Goal: Task Accomplishment & Management: Manage account settings

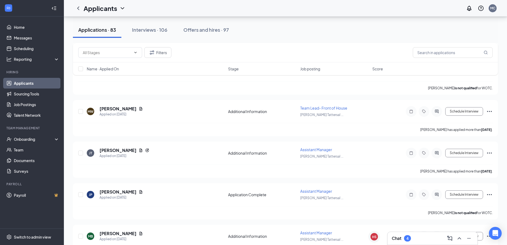
scroll to position [159, 0]
click at [31, 84] on link "Applicants" at bounding box center [37, 83] width 46 height 11
click at [432, 54] on input "text" at bounding box center [453, 52] width 80 height 11
type input "j"
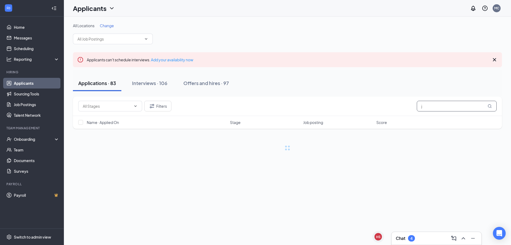
click at [434, 107] on input "j" at bounding box center [457, 106] width 80 height 11
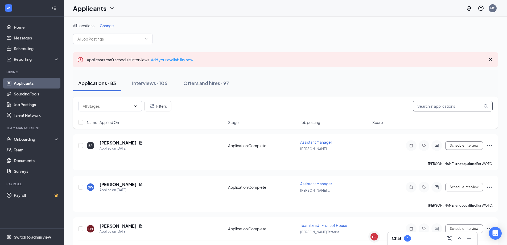
type input "j"
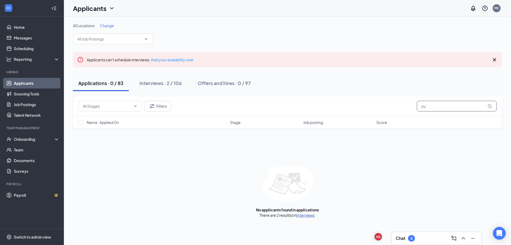
type input "yu"
click at [307, 214] on link "Interviews" at bounding box center [306, 214] width 18 height 5
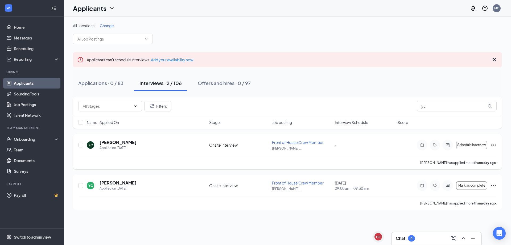
click at [493, 145] on icon "Ellipses" at bounding box center [493, 144] width 5 height 1
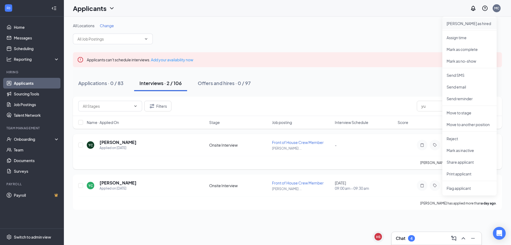
click at [457, 23] on p "[PERSON_NAME] as hired" at bounding box center [470, 23] width 46 height 5
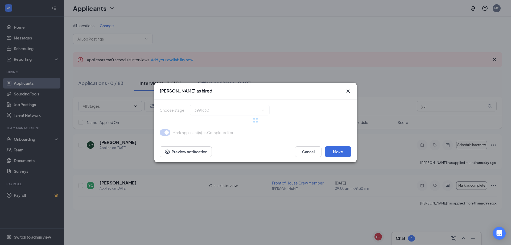
type input "Hiring Complete (final stage)"
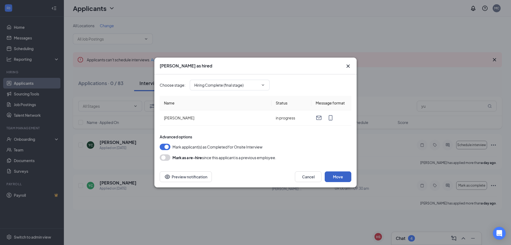
click at [340, 175] on button "Move" at bounding box center [338, 176] width 27 height 11
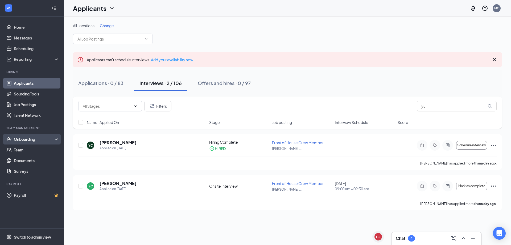
click at [30, 141] on div "Onboarding" at bounding box center [34, 138] width 41 height 5
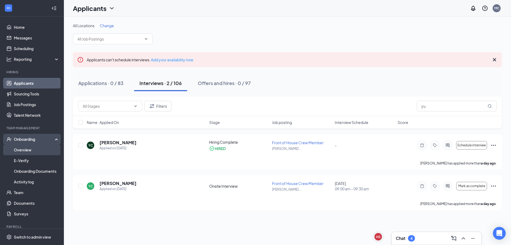
click at [30, 147] on link "Overview" at bounding box center [37, 149] width 46 height 11
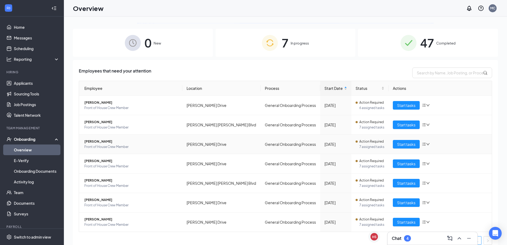
scroll to position [47, 0]
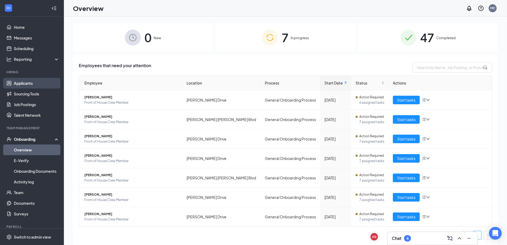
click at [22, 84] on link "Applicants" at bounding box center [37, 83] width 46 height 11
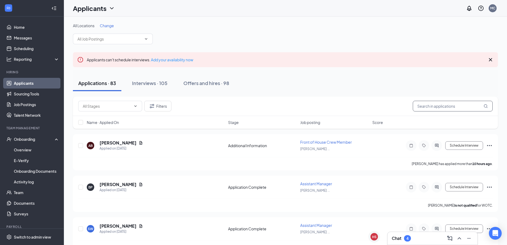
click at [437, 106] on input "text" at bounding box center [453, 106] width 80 height 11
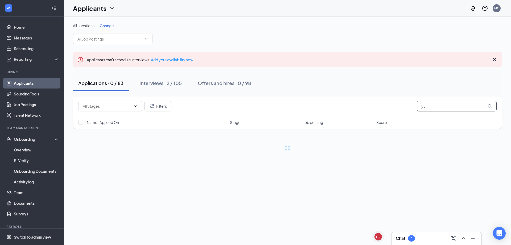
type input "yu"
click at [331, 215] on link "Offers and hires" at bounding box center [328, 214] width 28 height 5
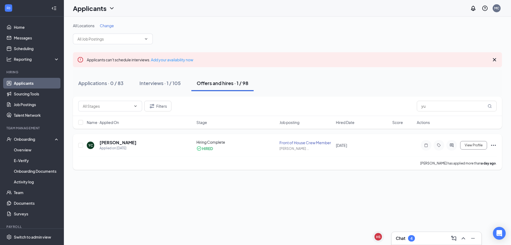
click at [495, 145] on icon "Ellipses" at bounding box center [493, 145] width 5 height 1
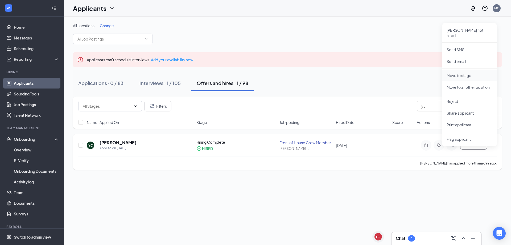
click at [463, 73] on p "Move to stage" at bounding box center [470, 75] width 46 height 5
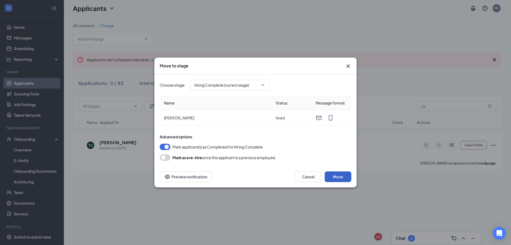
click at [340, 178] on button "Move" at bounding box center [338, 176] width 27 height 11
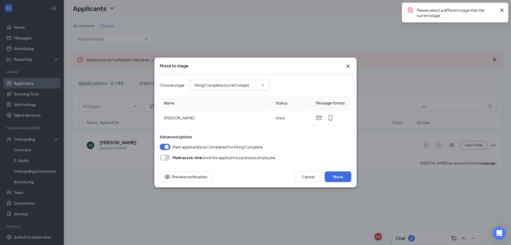
click at [260, 83] on span "Hiring Complete (current stage)" at bounding box center [230, 85] width 80 height 11
click at [262, 83] on span "Hiring Complete (current stage)" at bounding box center [230, 85] width 80 height 11
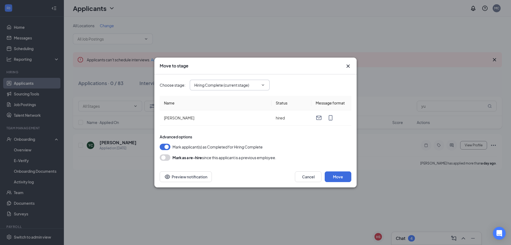
click at [264, 84] on icon "ChevronDown" at bounding box center [263, 85] width 4 height 4
click at [247, 88] on span "Hiring Complete (current stage)" at bounding box center [230, 85] width 80 height 11
click at [250, 82] on span "Hiring Complete (current stage)" at bounding box center [230, 85] width 80 height 11
click at [250, 83] on input "Hiring Complete (current stage)" at bounding box center [226, 85] width 64 height 6
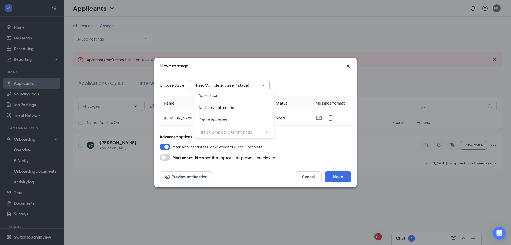
click at [250, 83] on input "Hiring Complete (current stage)" at bounding box center [226, 85] width 64 height 6
click at [238, 134] on div "Hiring Complete (current stage)" at bounding box center [226, 132] width 55 height 6
click at [316, 176] on button "Cancel" at bounding box center [308, 176] width 27 height 11
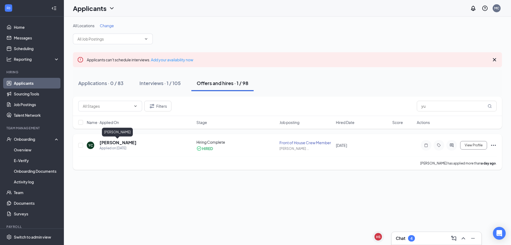
click at [129, 143] on h5 "[PERSON_NAME]" at bounding box center [118, 142] width 37 height 6
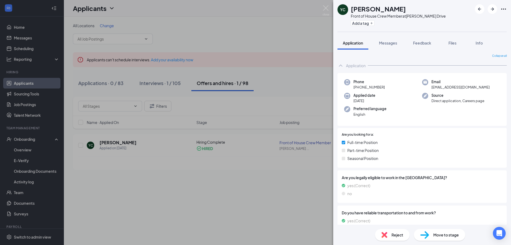
click at [444, 237] on div "Move to stage" at bounding box center [439, 235] width 51 height 12
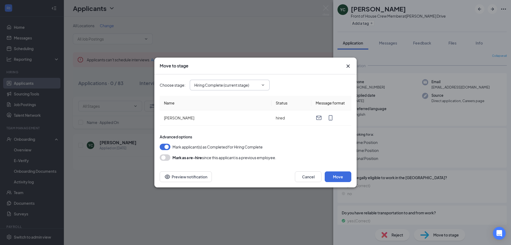
click at [263, 86] on icon "ChevronDown" at bounding box center [263, 85] width 4 height 4
click at [334, 174] on button "Move" at bounding box center [338, 176] width 27 height 11
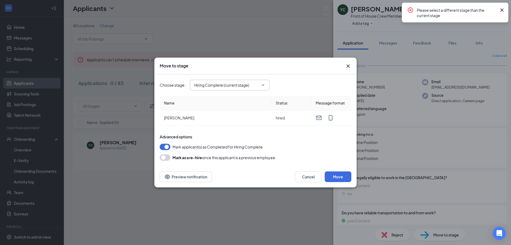
click at [260, 85] on span at bounding box center [262, 85] width 5 height 4
click at [266, 85] on span "Hiring Complete (current stage)" at bounding box center [230, 85] width 80 height 11
drag, startPoint x: 258, startPoint y: 83, endPoint x: 255, endPoint y: 83, distance: 2.9
click at [256, 83] on input "Hiring Complete (current stage)" at bounding box center [226, 85] width 64 height 6
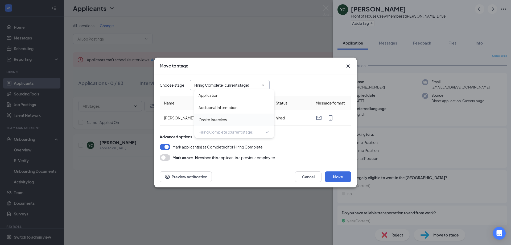
click at [252, 123] on div "Onsite Interview" at bounding box center [234, 119] width 80 height 12
type input "Onsite Interview"
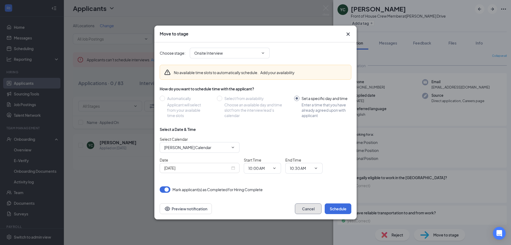
click at [313, 208] on button "Cancel" at bounding box center [308, 208] width 27 height 11
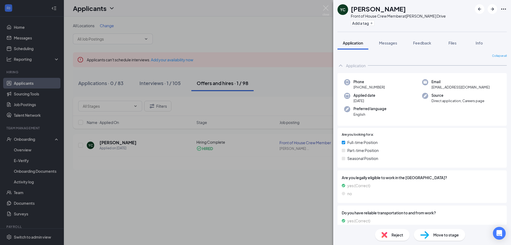
click at [438, 236] on span "Move to stage" at bounding box center [446, 235] width 26 height 6
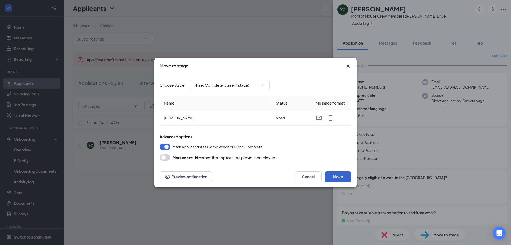
click at [335, 177] on button "Move" at bounding box center [338, 176] width 27 height 11
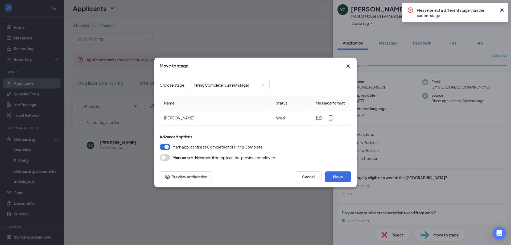
click at [348, 67] on icon "Cross" at bounding box center [348, 65] width 3 height 3
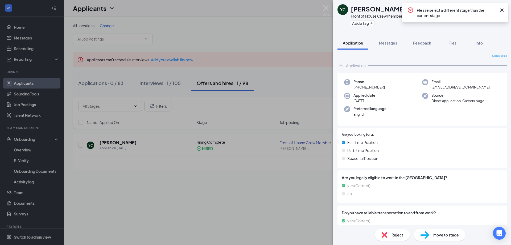
click at [35, 140] on div "YC [PERSON_NAME] Front of House Crew Member at [PERSON_NAME] Drive Add a tag Ap…" at bounding box center [255, 122] width 511 height 245
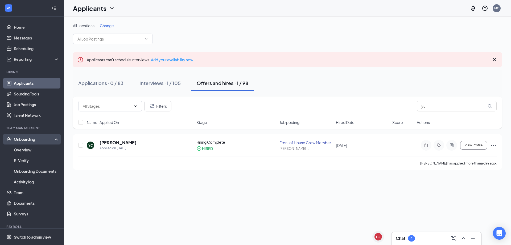
click at [32, 139] on div "Onboarding" at bounding box center [34, 138] width 41 height 5
click at [31, 148] on link "Overview" at bounding box center [37, 149] width 46 height 11
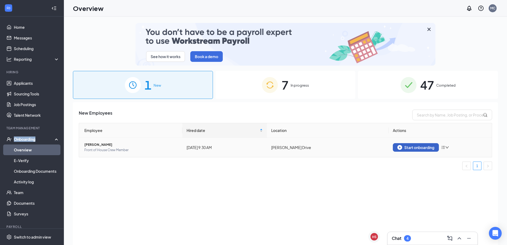
click at [416, 149] on div "Start onboarding" at bounding box center [415, 147] width 37 height 5
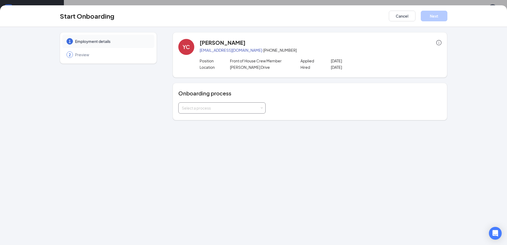
click at [260, 108] on div "Select a process" at bounding box center [221, 107] width 78 height 5
click at [235, 131] on li "General Onboarding Process" at bounding box center [221, 129] width 87 height 10
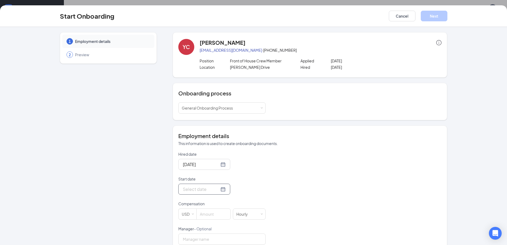
click at [197, 189] on input "Start date" at bounding box center [201, 189] width 36 height 7
type input "[DATE]"
click at [203, 141] on div "16" at bounding box center [205, 141] width 6 height 6
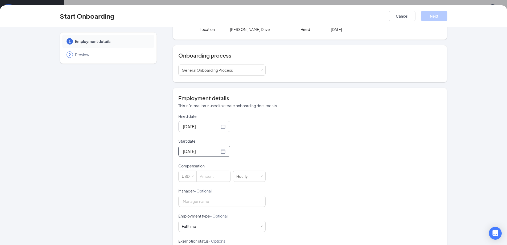
scroll to position [53, 0]
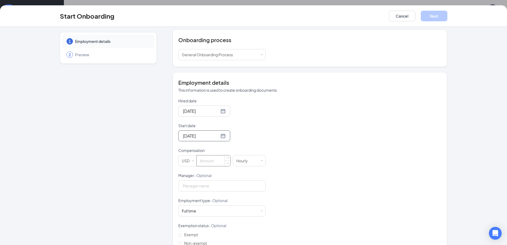
click at [210, 163] on input at bounding box center [214, 160] width 34 height 11
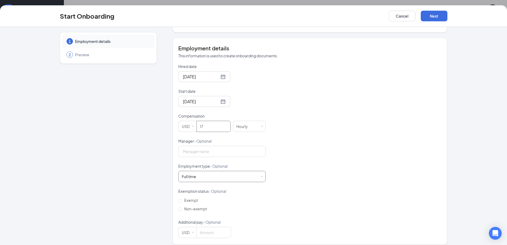
scroll to position [93, 0]
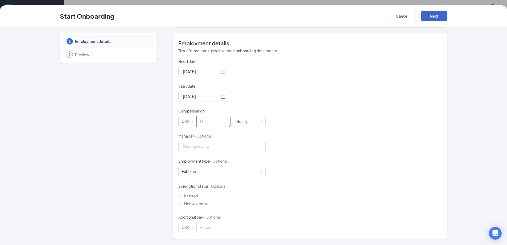
type input "17"
click at [431, 17] on button "Next" at bounding box center [434, 16] width 27 height 11
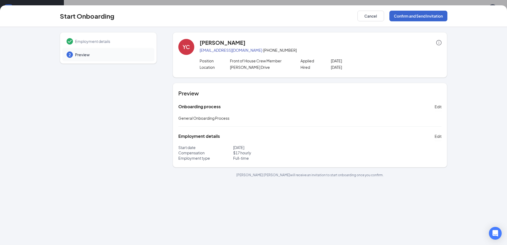
scroll to position [0, 0]
click at [412, 14] on button "Confirm and Send Invitation" at bounding box center [418, 16] width 58 height 11
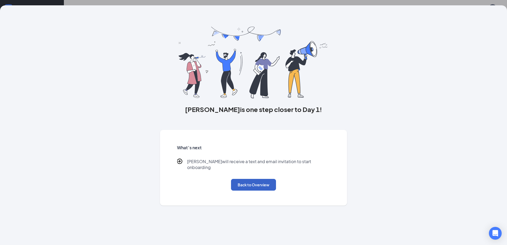
click at [261, 180] on button "Back to Overview" at bounding box center [253, 185] width 45 height 12
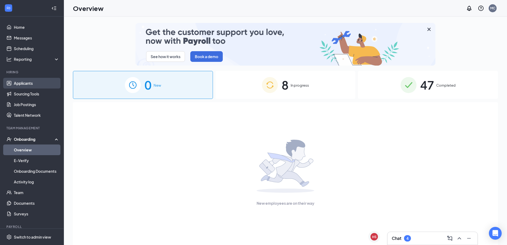
click at [33, 83] on link "Applicants" at bounding box center [37, 83] width 46 height 11
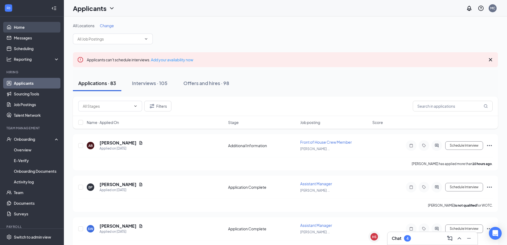
click at [21, 27] on link "Home" at bounding box center [37, 27] width 46 height 11
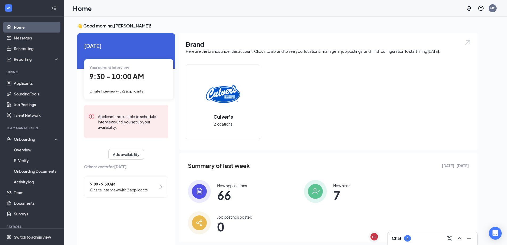
click at [229, 192] on span "66" at bounding box center [232, 195] width 30 height 10
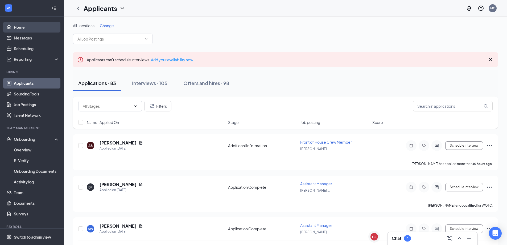
click at [21, 29] on link "Home" at bounding box center [37, 27] width 46 height 11
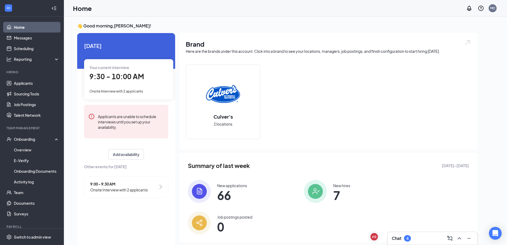
click at [121, 87] on div "Your current interview 9:30 - 10:00 AM Onsite Interview with 2 applicants" at bounding box center [128, 79] width 89 height 40
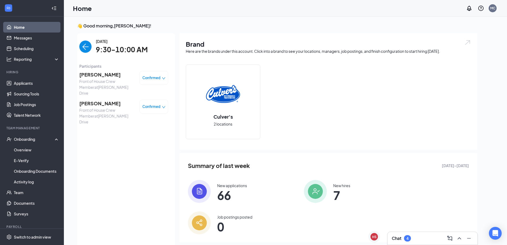
scroll to position [2, 0]
